Goal: Information Seeking & Learning: Check status

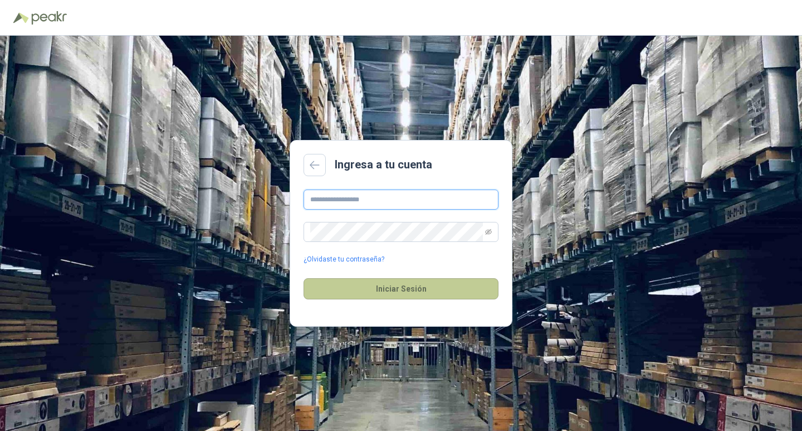
type input "**********"
click at [399, 289] on button "Iniciar Sesión" at bounding box center [401, 288] width 195 height 21
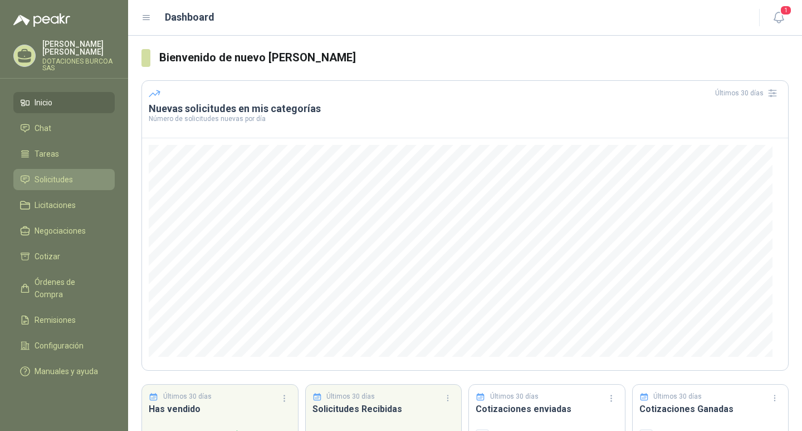
click at [57, 174] on span "Solicitudes" at bounding box center [54, 179] width 38 height 12
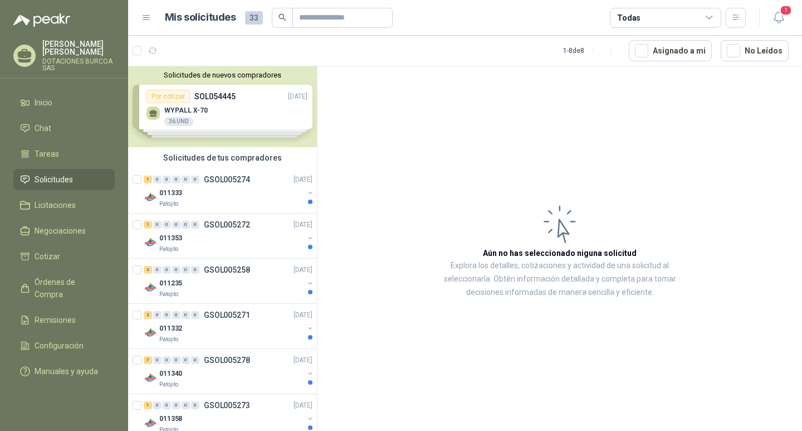
click at [179, 98] on div "Solicitudes de nuevos compradores Por cotizar SOL054445 [DATE] WYPALL X-70 36 U…" at bounding box center [222, 106] width 189 height 81
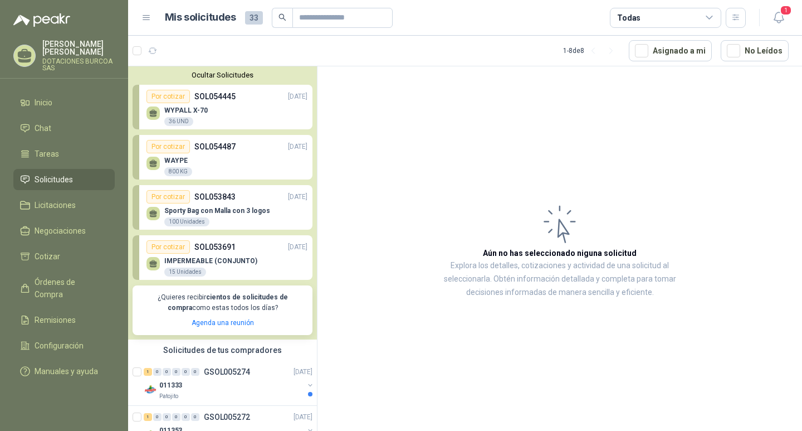
click at [186, 210] on p "Sporty Bag con Malla con 3 logos" at bounding box center [217, 211] width 106 height 8
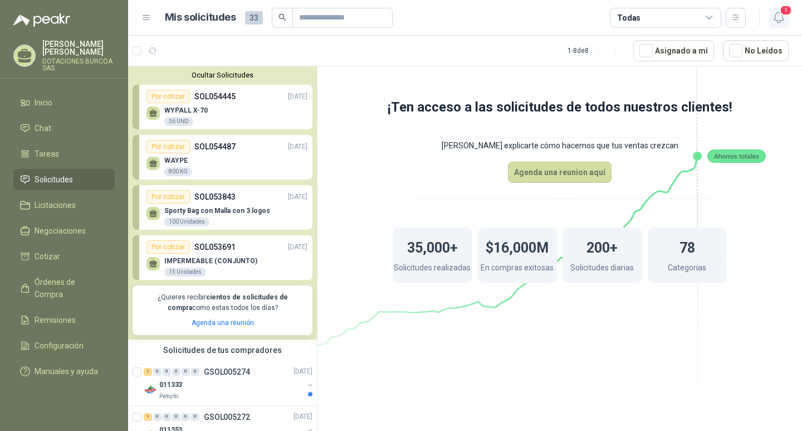
click at [786, 15] on span "1" at bounding box center [786, 10] width 12 height 11
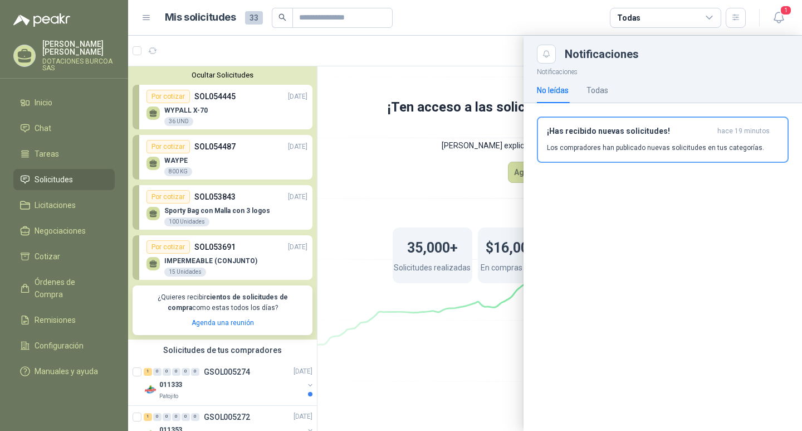
click at [659, 138] on div "¡Has recibido nuevas solicitudes! hace 19 minutos Los compradores han publicado…" at bounding box center [663, 139] width 232 height 26
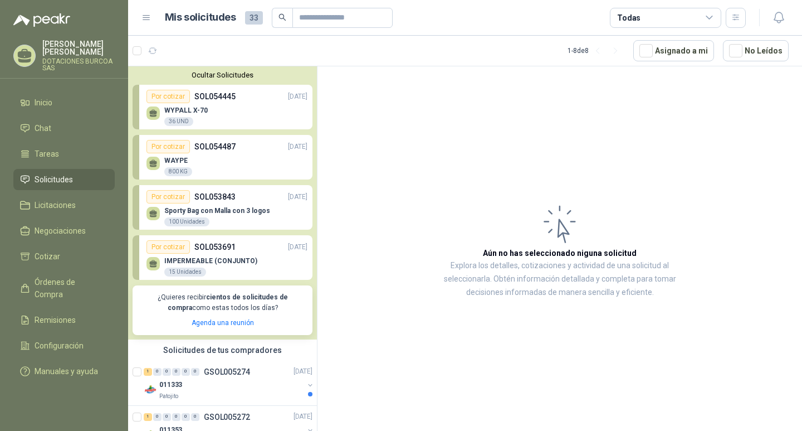
click at [147, 14] on icon at bounding box center [147, 18] width 10 height 10
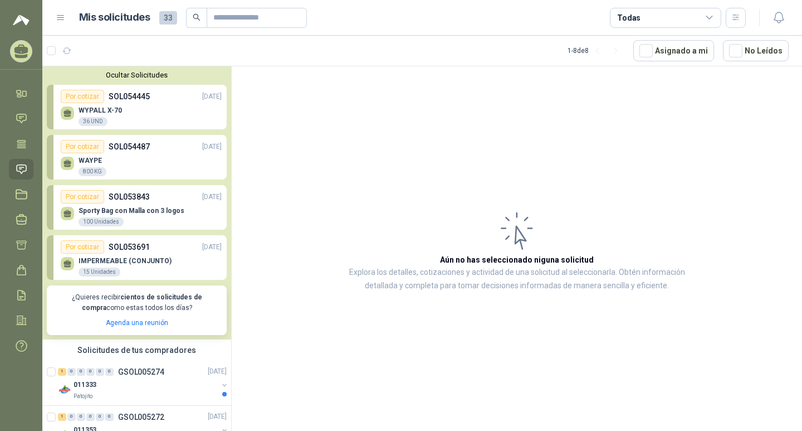
click at [57, 20] on icon at bounding box center [61, 18] width 10 height 10
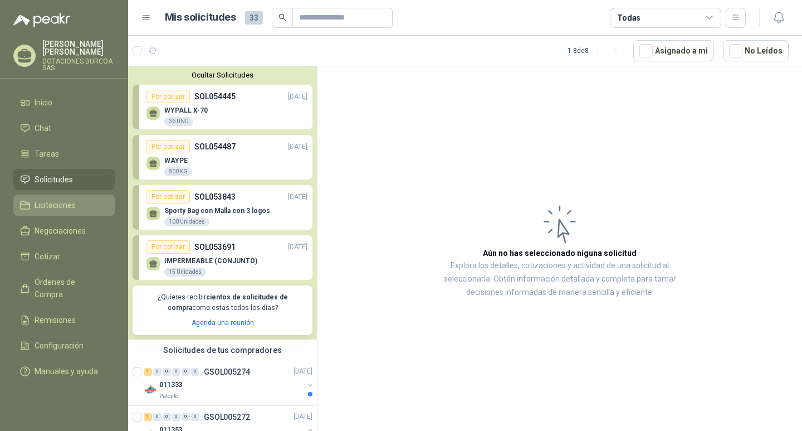
click at [55, 203] on span "Licitaciones" at bounding box center [55, 205] width 41 height 12
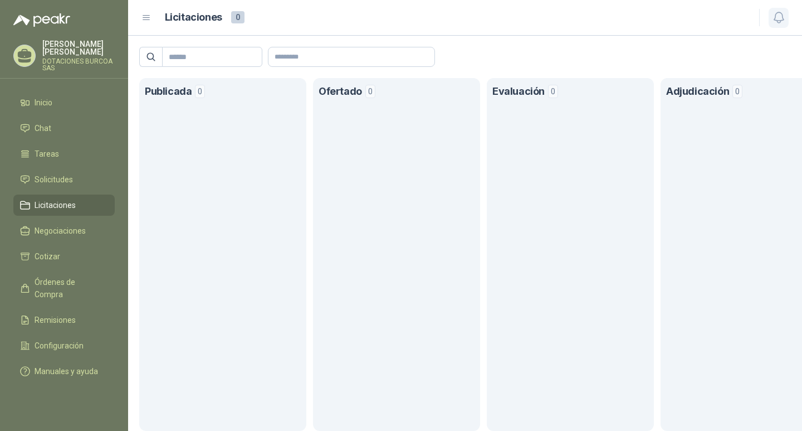
click at [779, 19] on icon "button" at bounding box center [779, 18] width 14 height 14
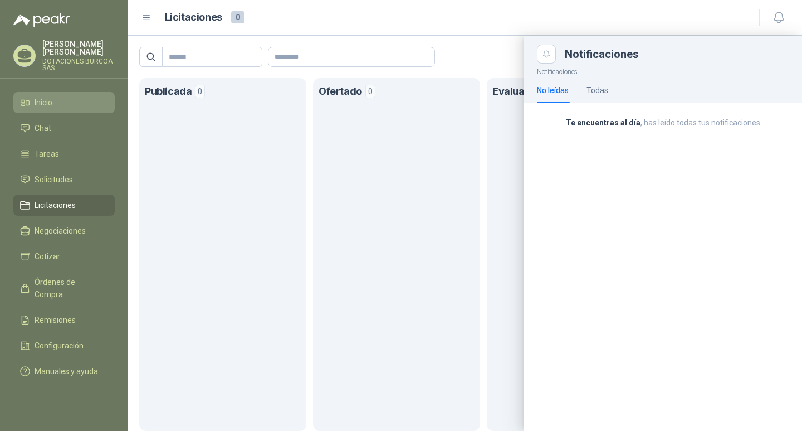
click at [71, 105] on li "Inicio" at bounding box center [64, 102] width 88 height 12
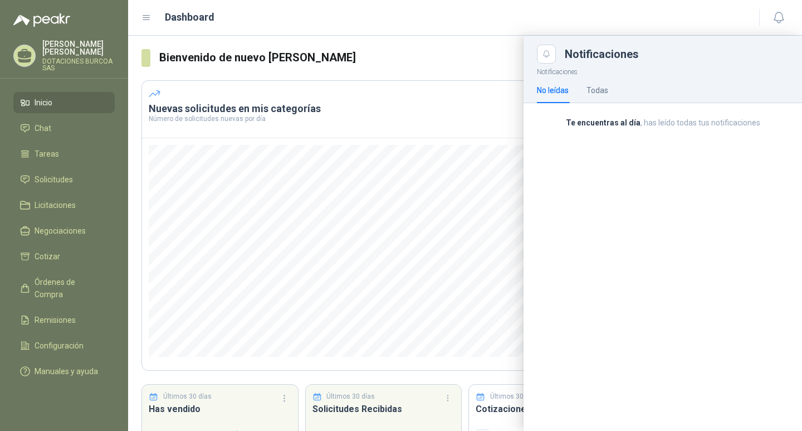
click at [677, 63] on div "Notificaciones" at bounding box center [663, 54] width 252 height 19
click at [603, 92] on div "Todas" at bounding box center [598, 90] width 22 height 12
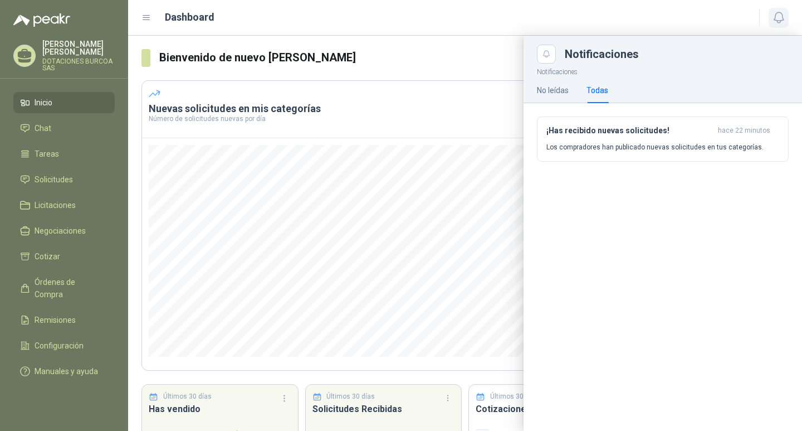
click at [779, 17] on icon "button" at bounding box center [779, 18] width 14 height 14
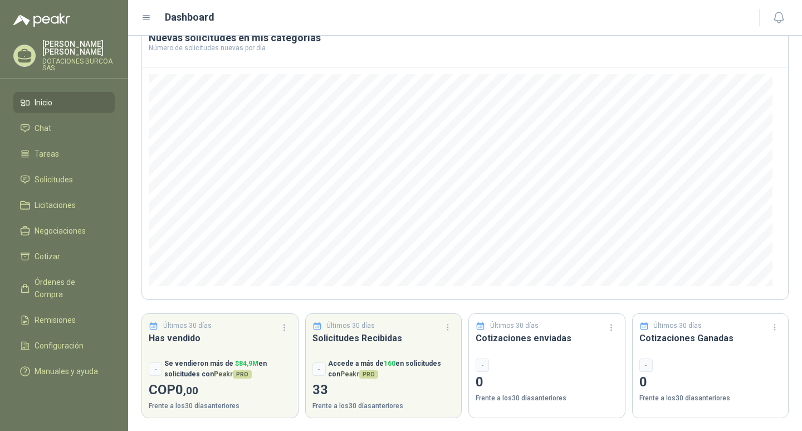
scroll to position [71, 0]
click at [58, 256] on span "Cotizar" at bounding box center [48, 256] width 26 height 12
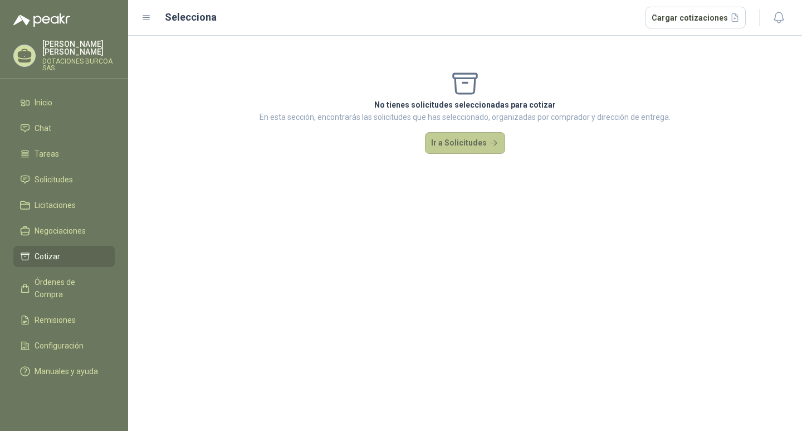
click at [466, 139] on button "Ir a Solicitudes" at bounding box center [465, 143] width 80 height 22
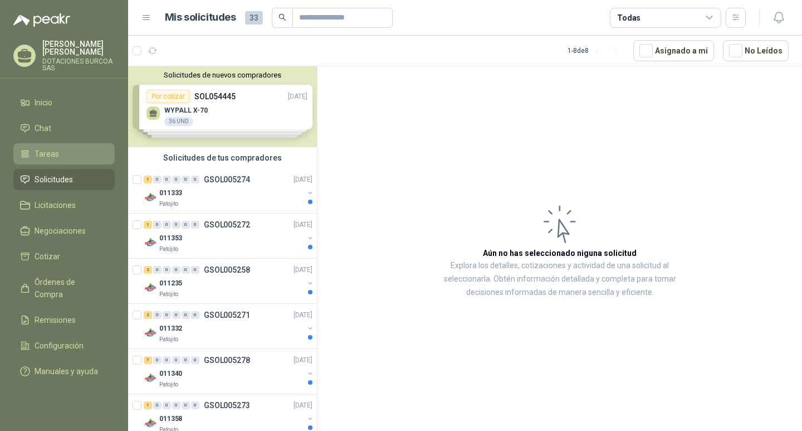
click at [66, 155] on li "Tareas" at bounding box center [64, 154] width 88 height 12
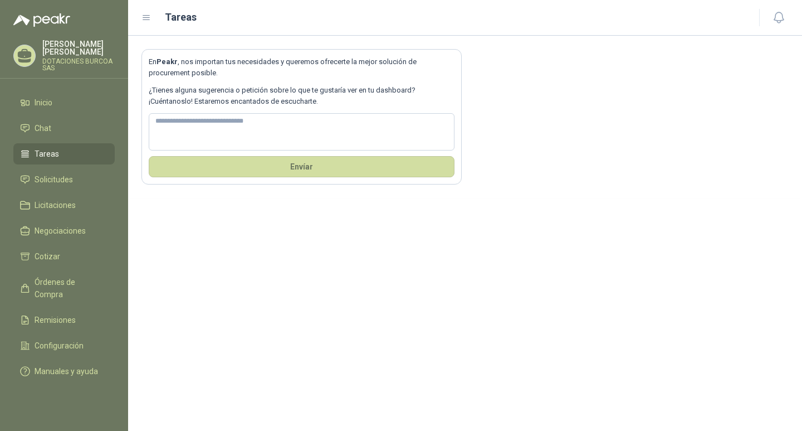
click at [64, 58] on p "DOTACIONES BURCOA SAS" at bounding box center [78, 64] width 72 height 13
click at [64, 365] on span "Manuales y ayuda" at bounding box center [67, 371] width 64 height 12
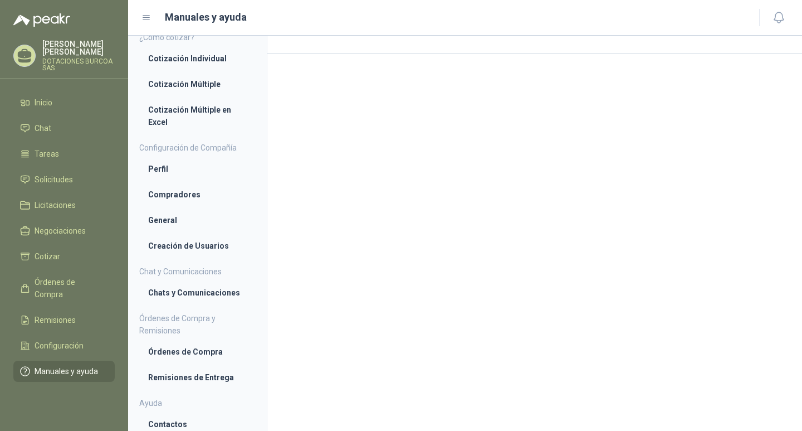
scroll to position [17, 0]
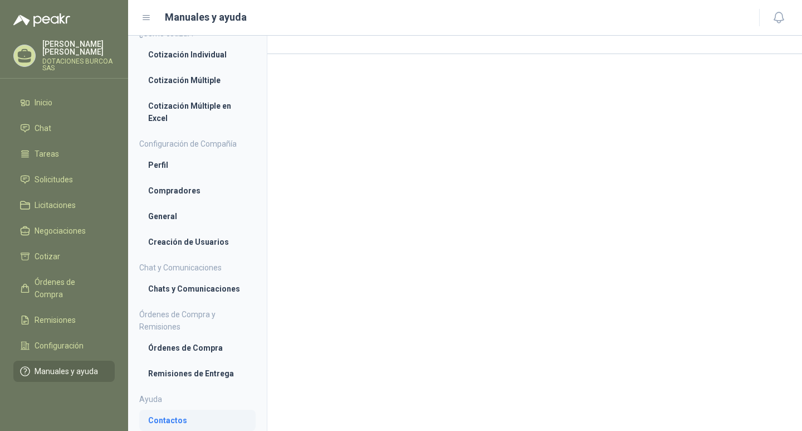
click at [170, 422] on li "Contactos" at bounding box center [197, 420] width 99 height 12
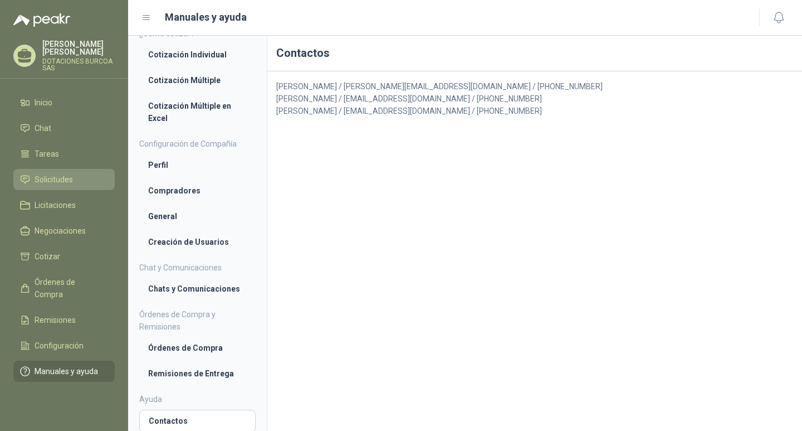
click at [42, 175] on span "Solicitudes" at bounding box center [54, 179] width 38 height 12
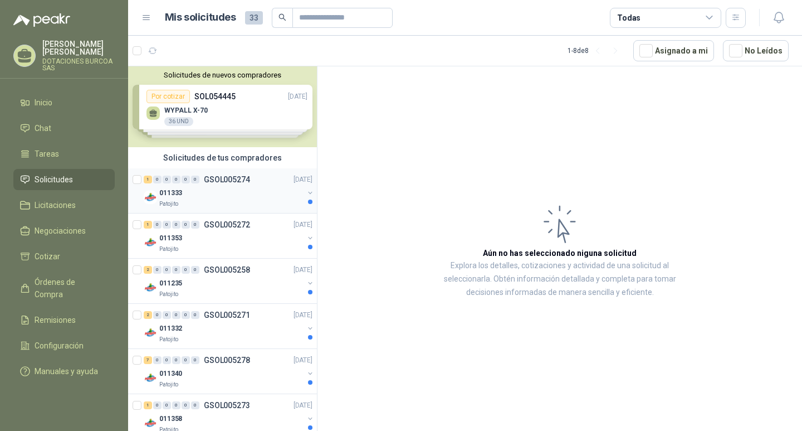
click at [164, 191] on p "011333" at bounding box center [170, 193] width 23 height 11
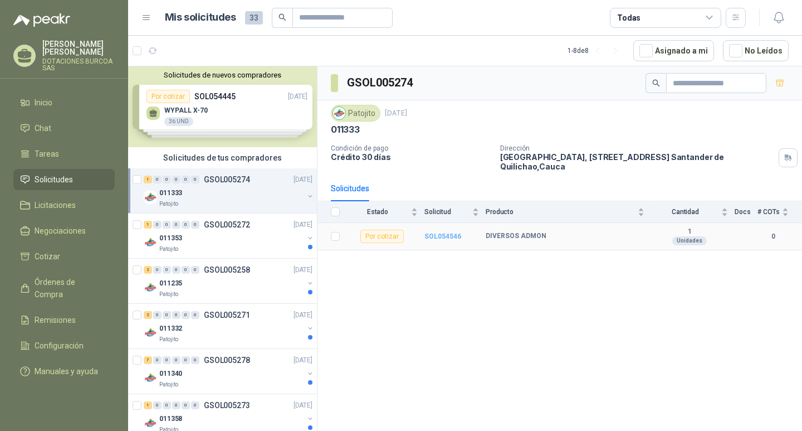
click at [445, 237] on b "SOL054546" at bounding box center [443, 236] width 37 height 8
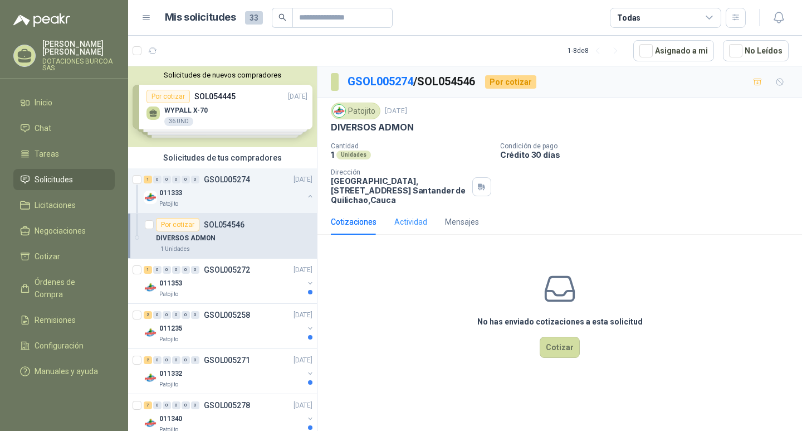
click at [417, 233] on div "Actividad" at bounding box center [410, 222] width 33 height 26
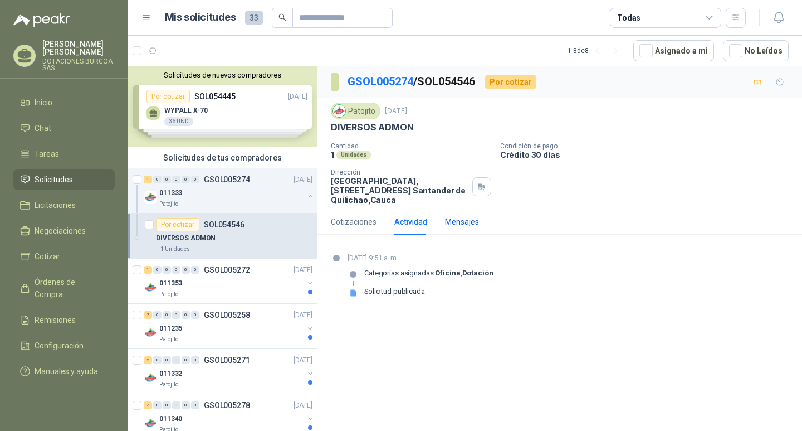
click at [465, 227] on div "Mensajes" at bounding box center [462, 222] width 34 height 12
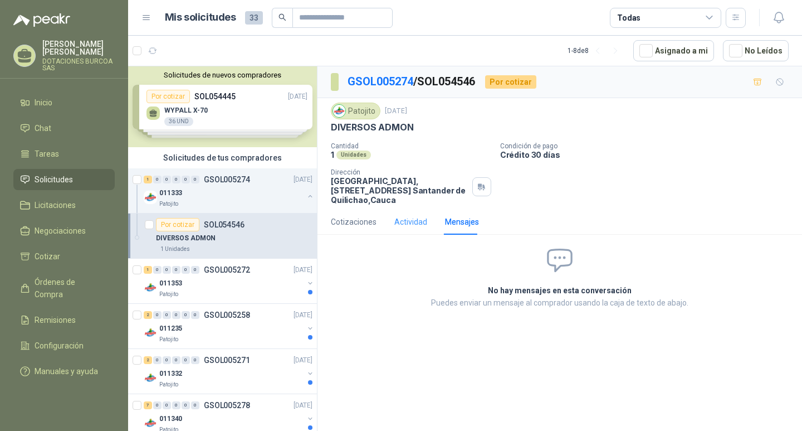
click at [418, 228] on div "Actividad" at bounding box center [410, 222] width 33 height 26
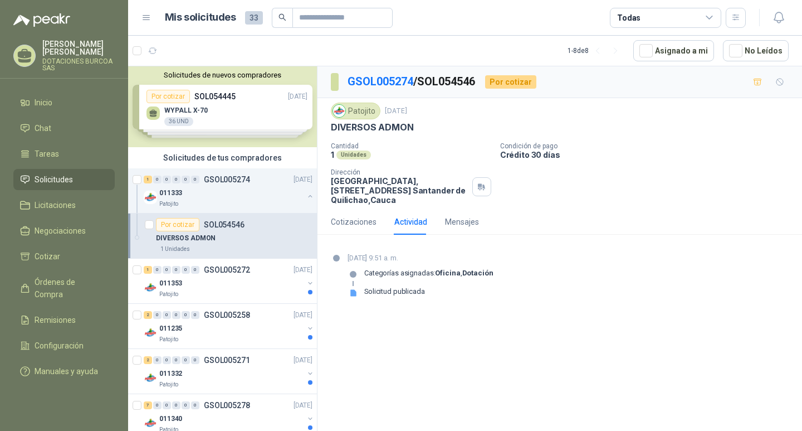
click at [221, 113] on div "Solicitudes de nuevos compradores Por cotizar SOL054445 [DATE] WYPALL X-70 36 U…" at bounding box center [222, 106] width 189 height 81
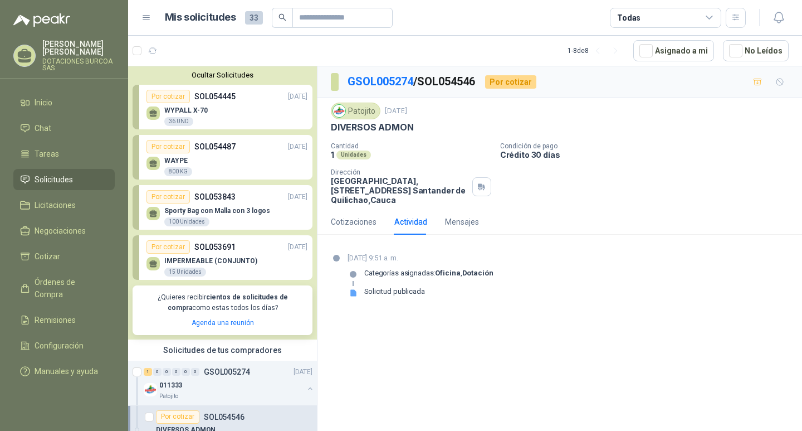
click at [212, 213] on p "Sporty Bag con Malla con 3 logos" at bounding box center [217, 211] width 106 height 8
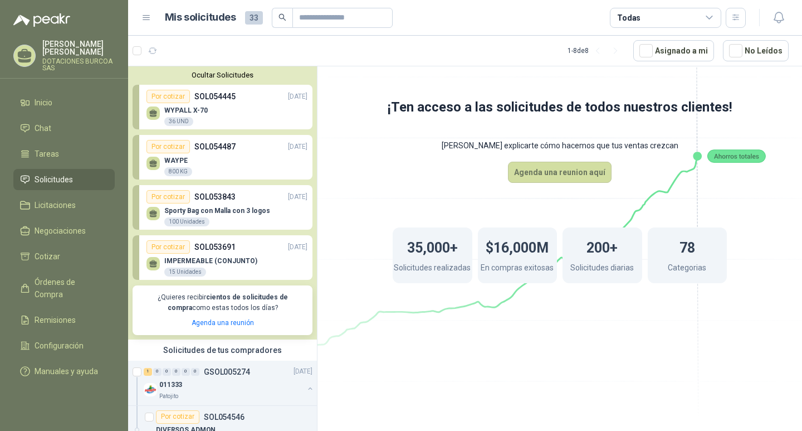
click at [160, 197] on div "Por cotizar" at bounding box center [168, 196] width 43 height 13
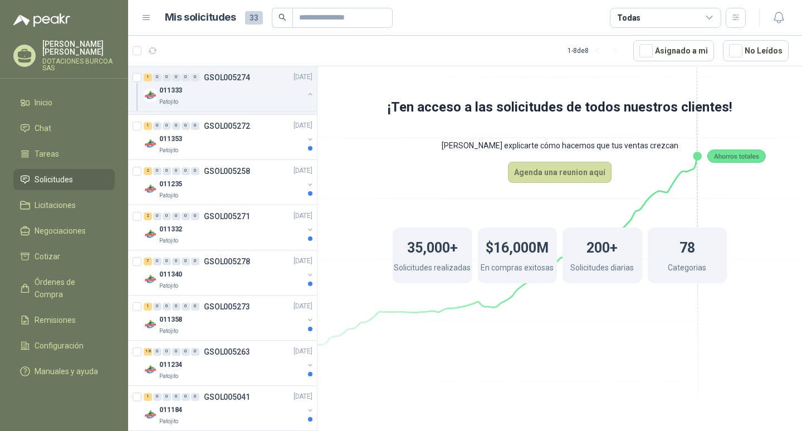
scroll to position [348, 0]
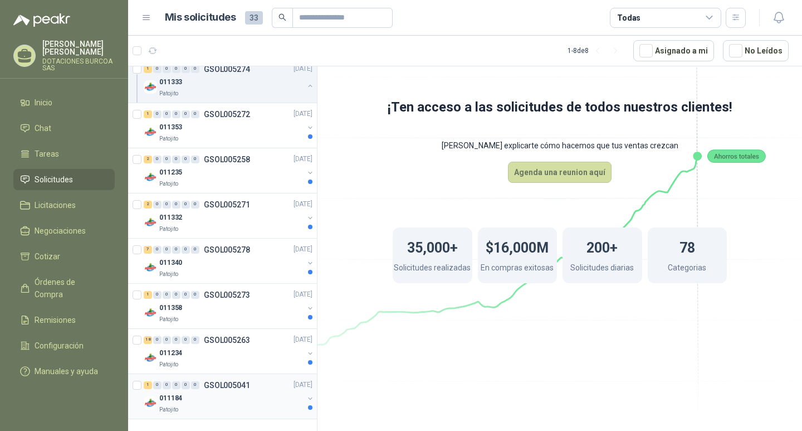
click at [217, 379] on div "1 0 0 0 0 0 GSOL005041 [DATE]" at bounding box center [229, 384] width 171 height 13
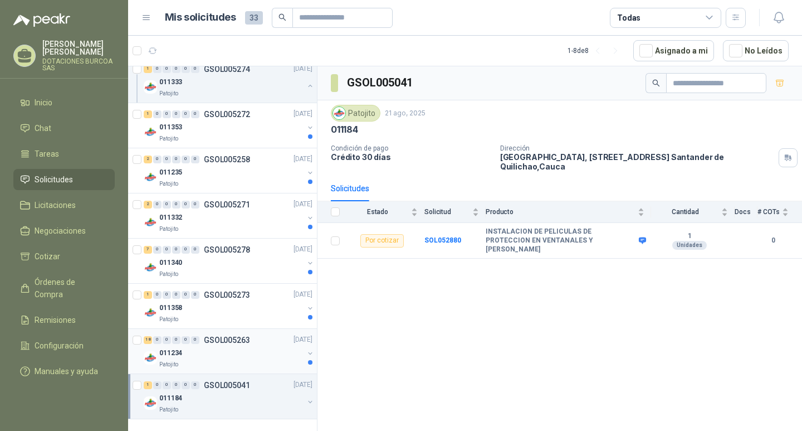
click at [232, 345] on div "18 0 0 0 0 0 GSOL005263 [DATE]" at bounding box center [229, 339] width 171 height 13
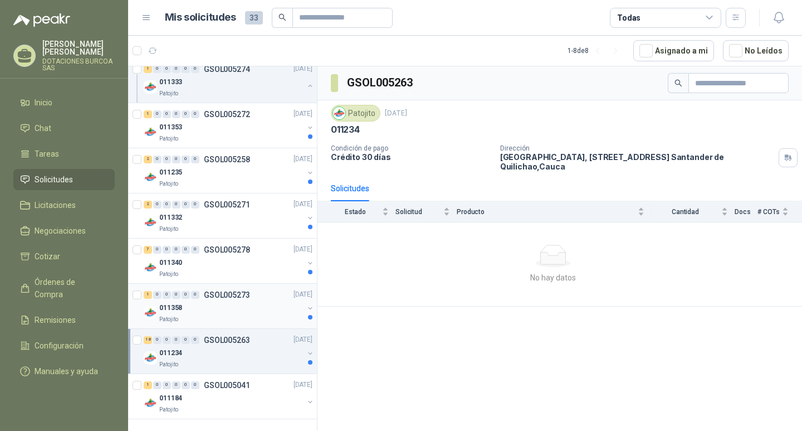
click at [245, 302] on div "011358" at bounding box center [231, 307] width 144 height 13
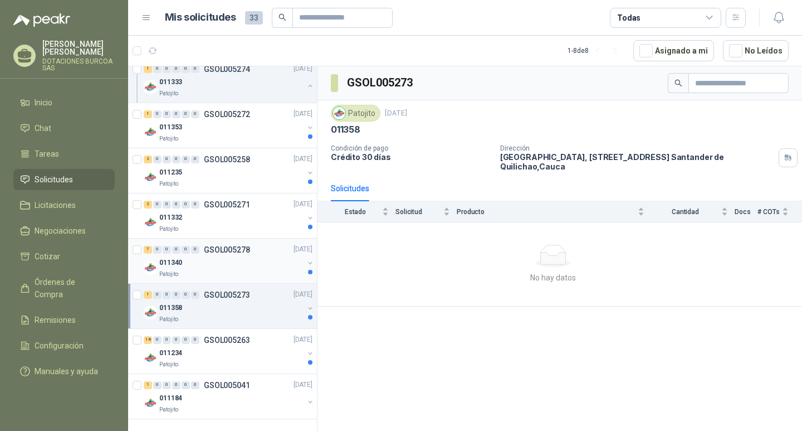
click at [225, 250] on p "GSOL005278" at bounding box center [227, 250] width 46 height 8
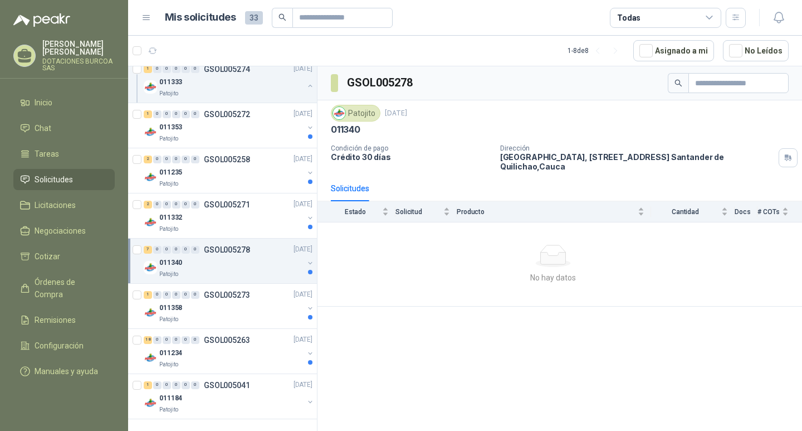
click at [349, 191] on div "Solicitudes" at bounding box center [350, 188] width 38 height 12
click at [412, 213] on span "Solicitud" at bounding box center [419, 212] width 46 height 8
click at [449, 217] on div "Solicitud" at bounding box center [423, 211] width 55 height 11
click at [218, 203] on p "GSOL005271" at bounding box center [227, 205] width 46 height 8
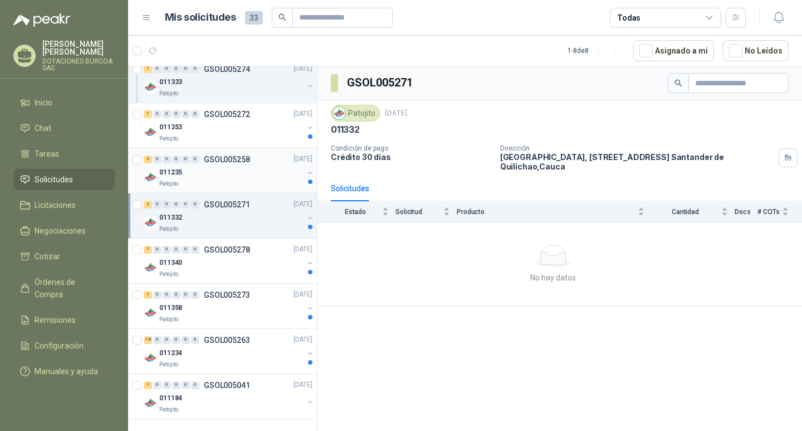
click at [234, 158] on p "GSOL005258" at bounding box center [227, 159] width 46 height 8
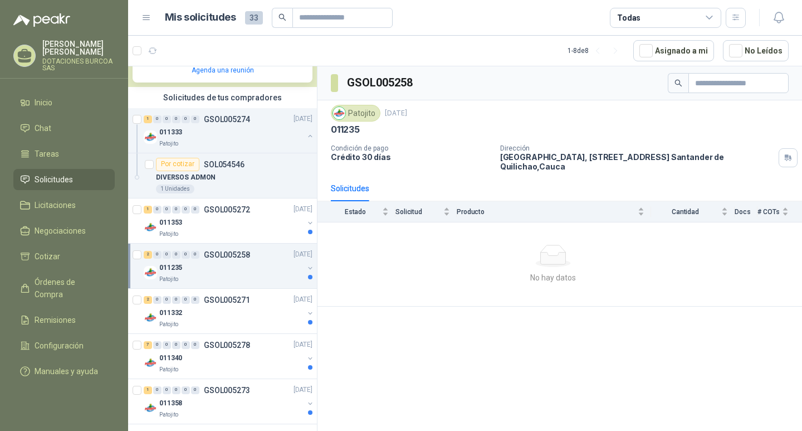
scroll to position [237, 0]
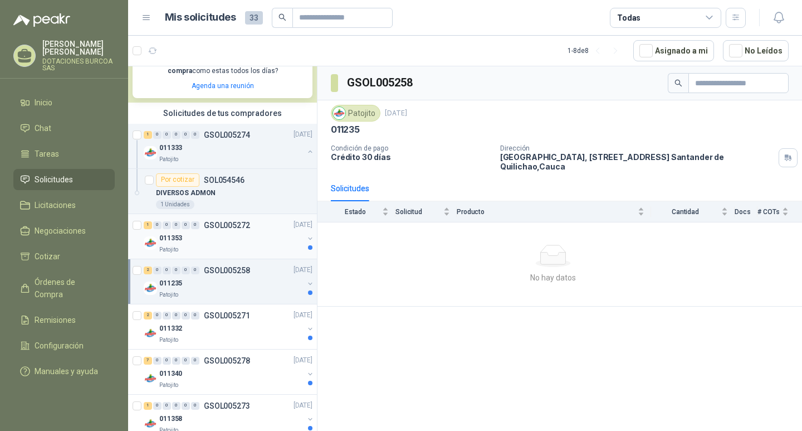
click at [167, 234] on p "011353" at bounding box center [170, 238] width 23 height 11
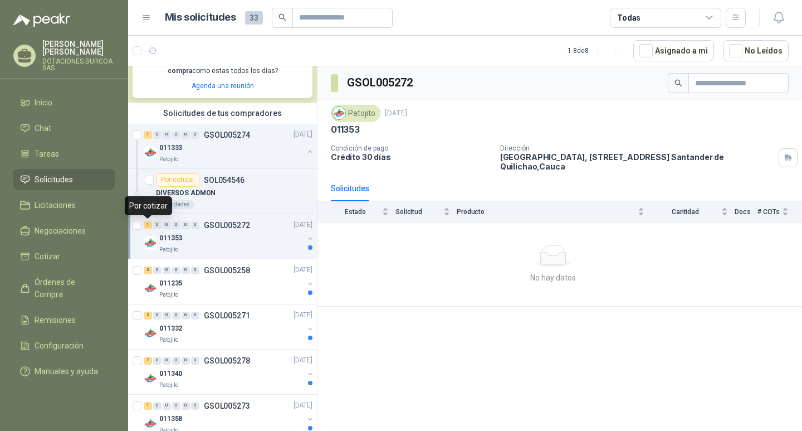
click at [147, 227] on div "1" at bounding box center [148, 225] width 8 height 8
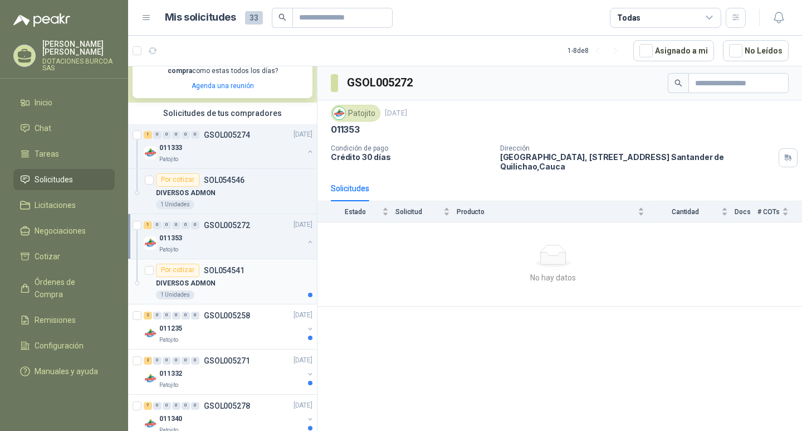
click at [180, 284] on p "DIVERSOS ADMON" at bounding box center [186, 283] width 60 height 11
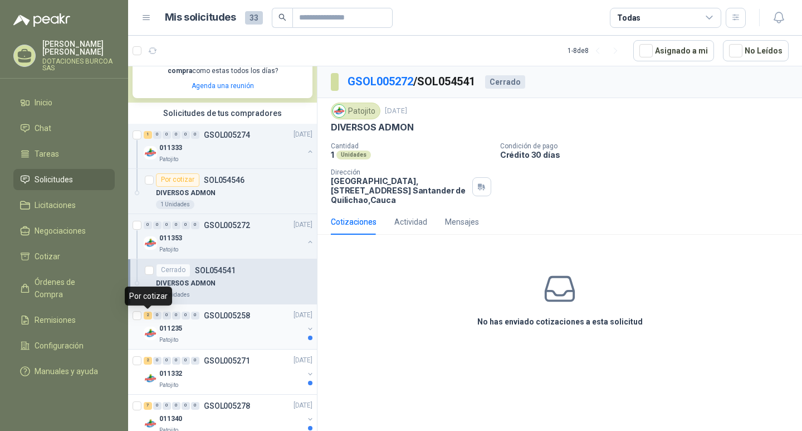
click at [148, 316] on div "2" at bounding box center [148, 315] width 8 height 8
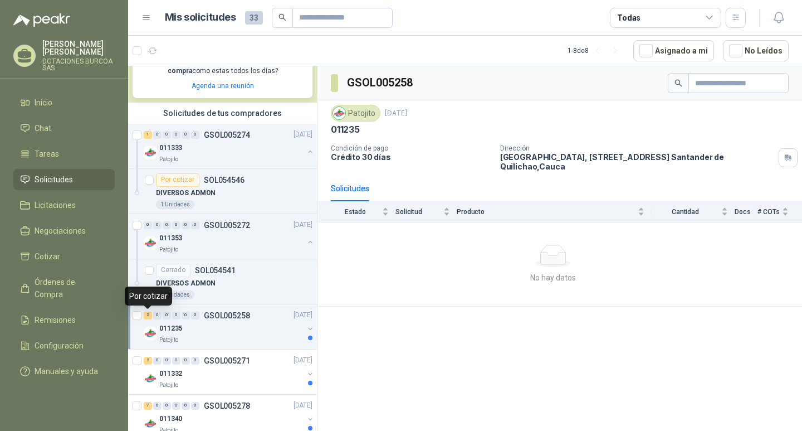
click at [148, 316] on div "2" at bounding box center [148, 315] width 8 height 8
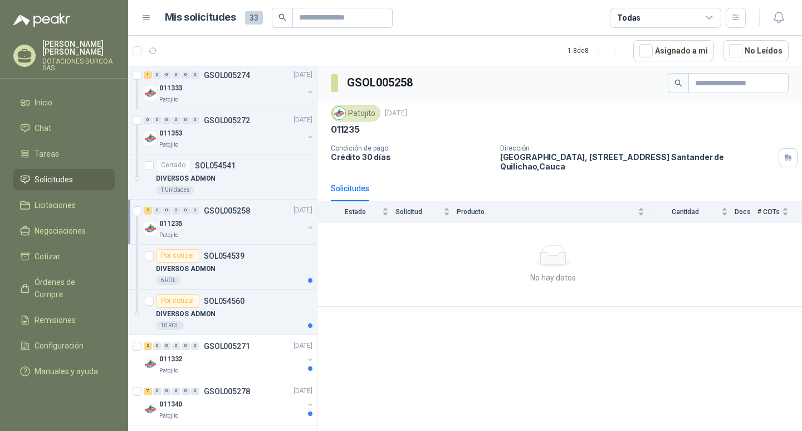
scroll to position [348, 0]
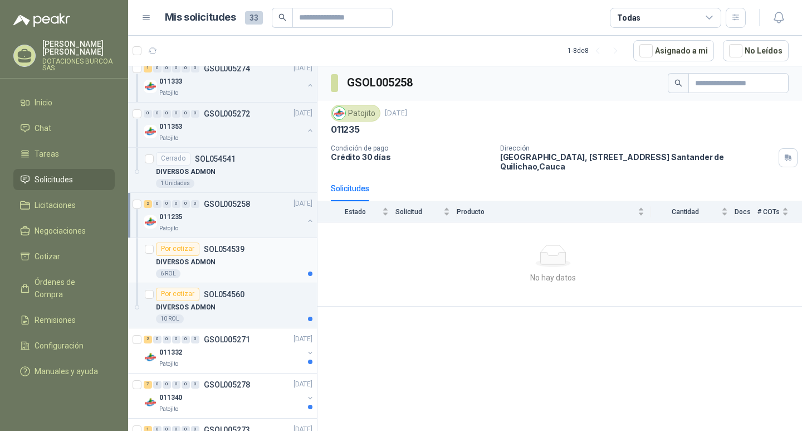
click at [174, 248] on div "Por cotizar" at bounding box center [177, 248] width 43 height 13
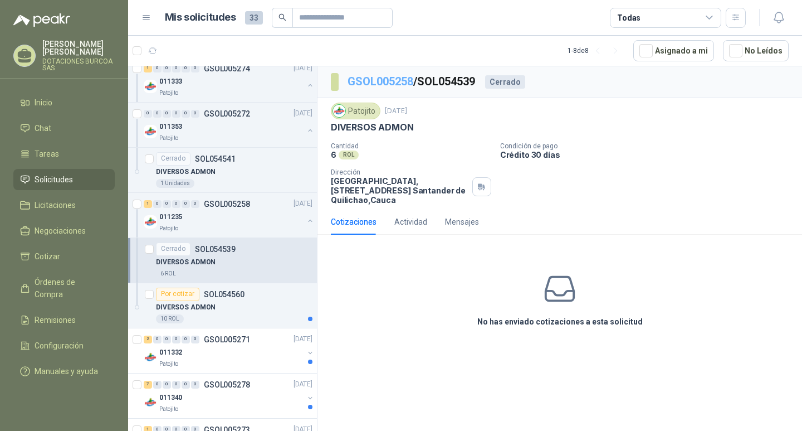
click at [384, 81] on link "GSOL005258" at bounding box center [381, 81] width 66 height 13
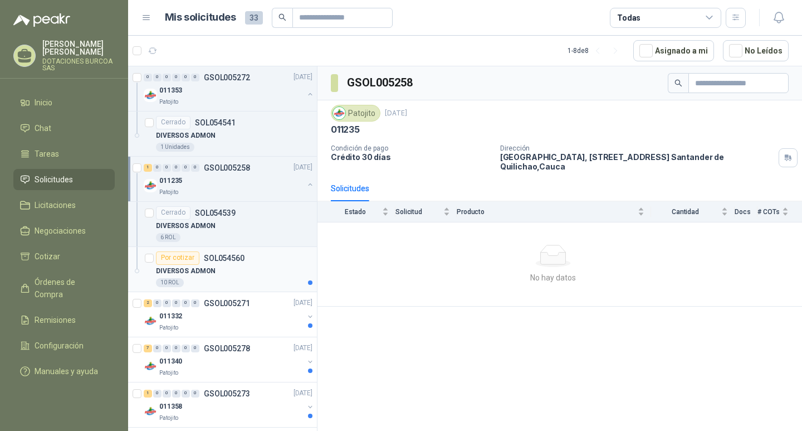
scroll to position [404, 0]
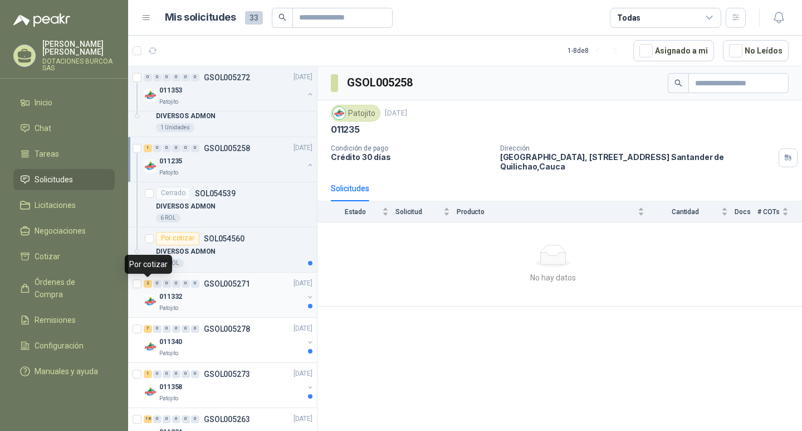
click at [148, 287] on div "2" at bounding box center [148, 284] width 8 height 8
click at [148, 285] on div "2" at bounding box center [148, 284] width 8 height 8
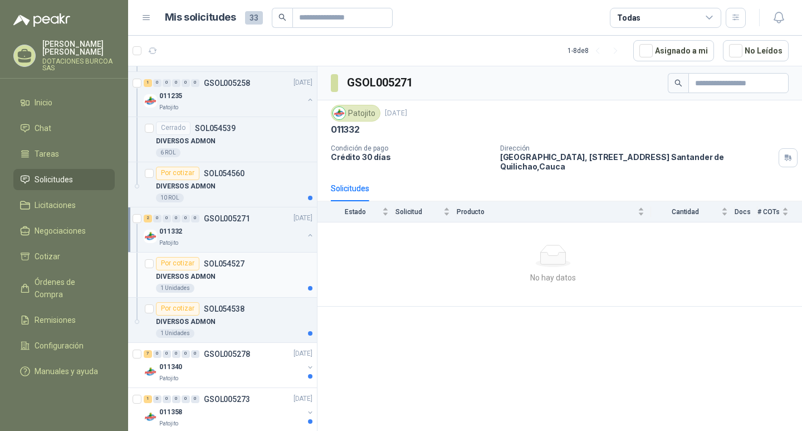
scroll to position [571, 0]
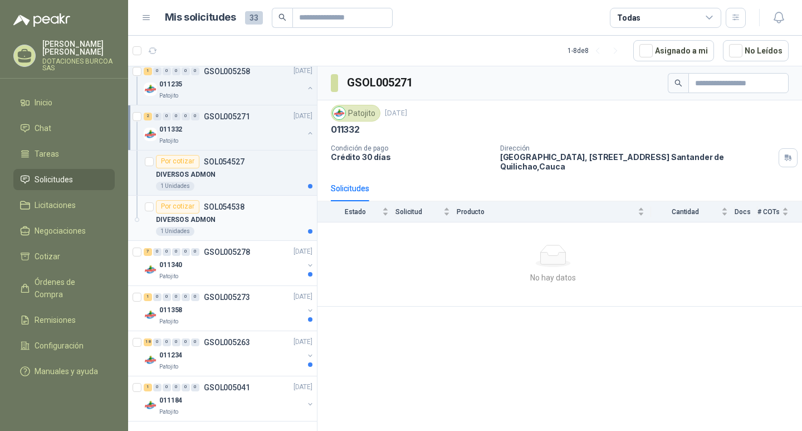
click at [183, 227] on div "1 Unidades" at bounding box center [175, 231] width 38 height 9
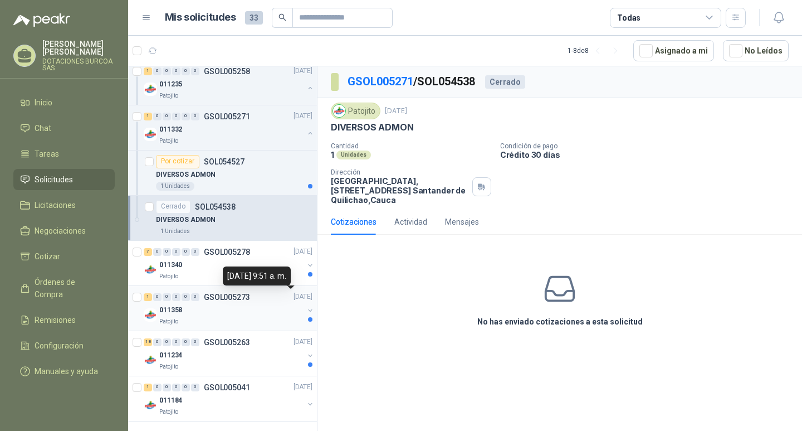
scroll to position [574, 0]
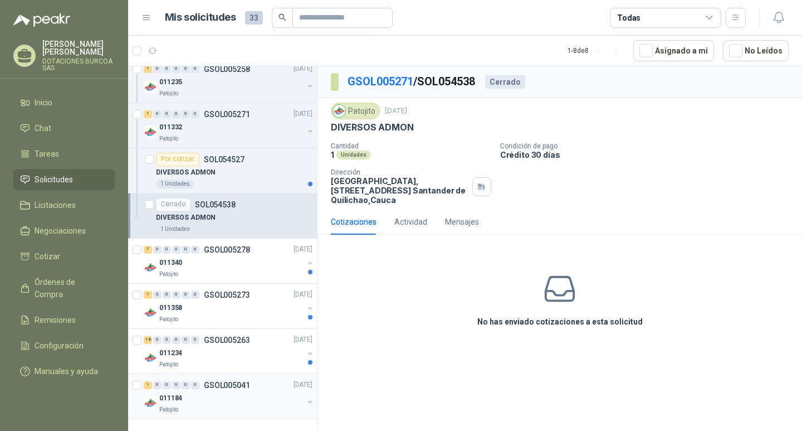
click at [174, 396] on p "011184" at bounding box center [170, 398] width 23 height 11
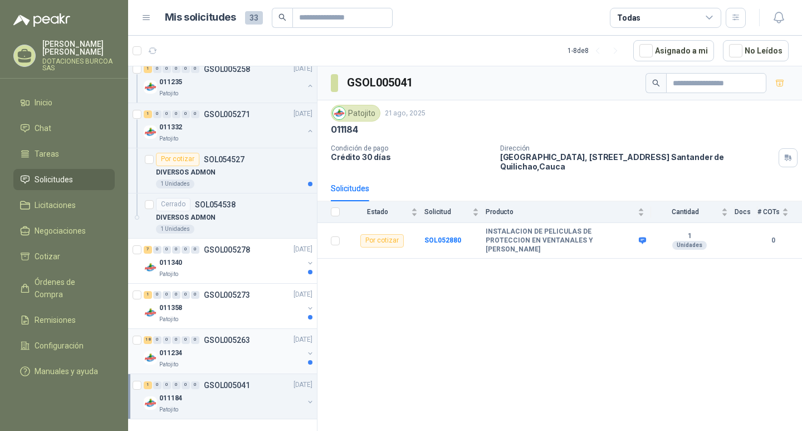
click at [174, 354] on p "011234" at bounding box center [170, 353] width 23 height 11
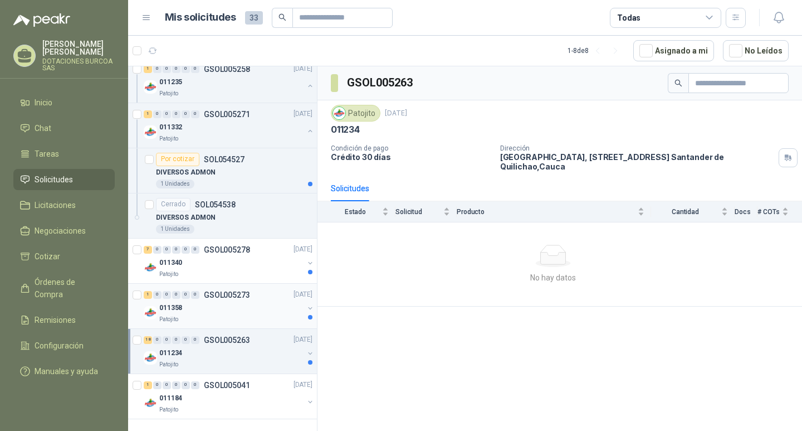
click at [179, 309] on p "011358" at bounding box center [170, 308] width 23 height 11
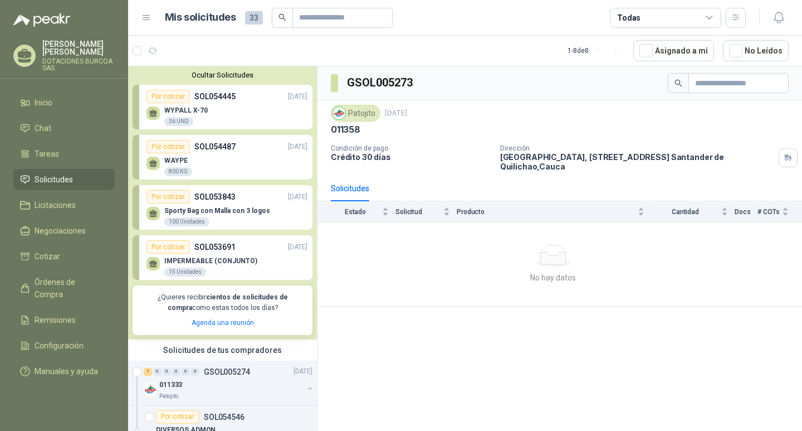
click at [212, 144] on p "SOL054487" at bounding box center [214, 146] width 41 height 12
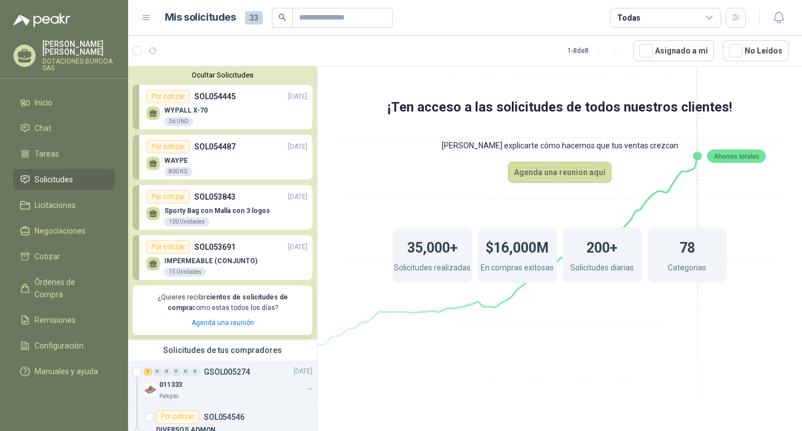
click at [182, 144] on div "Por cotizar" at bounding box center [168, 146] width 43 height 13
click at [175, 171] on div "800 KG" at bounding box center [178, 171] width 28 height 9
click at [175, 209] on p "Sporty Bag con Malla con 3 logos" at bounding box center [217, 211] width 106 height 8
